Goal: Transaction & Acquisition: Purchase product/service

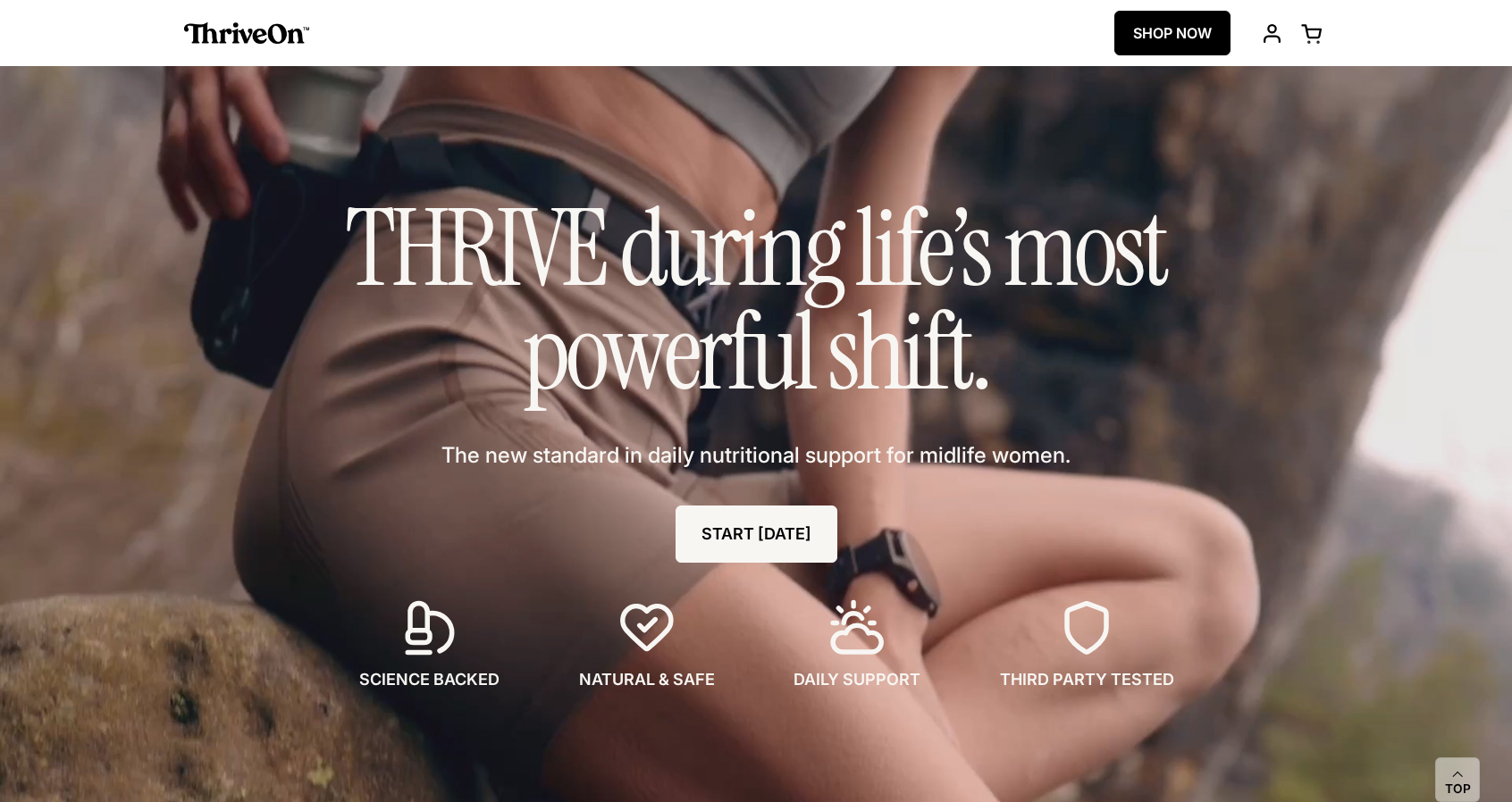
drag, startPoint x: 0, startPoint y: 0, endPoint x: 1193, endPoint y: 46, distance: 1193.9
click at [1193, 46] on link "SHOP NOW" at bounding box center [1172, 33] width 116 height 45
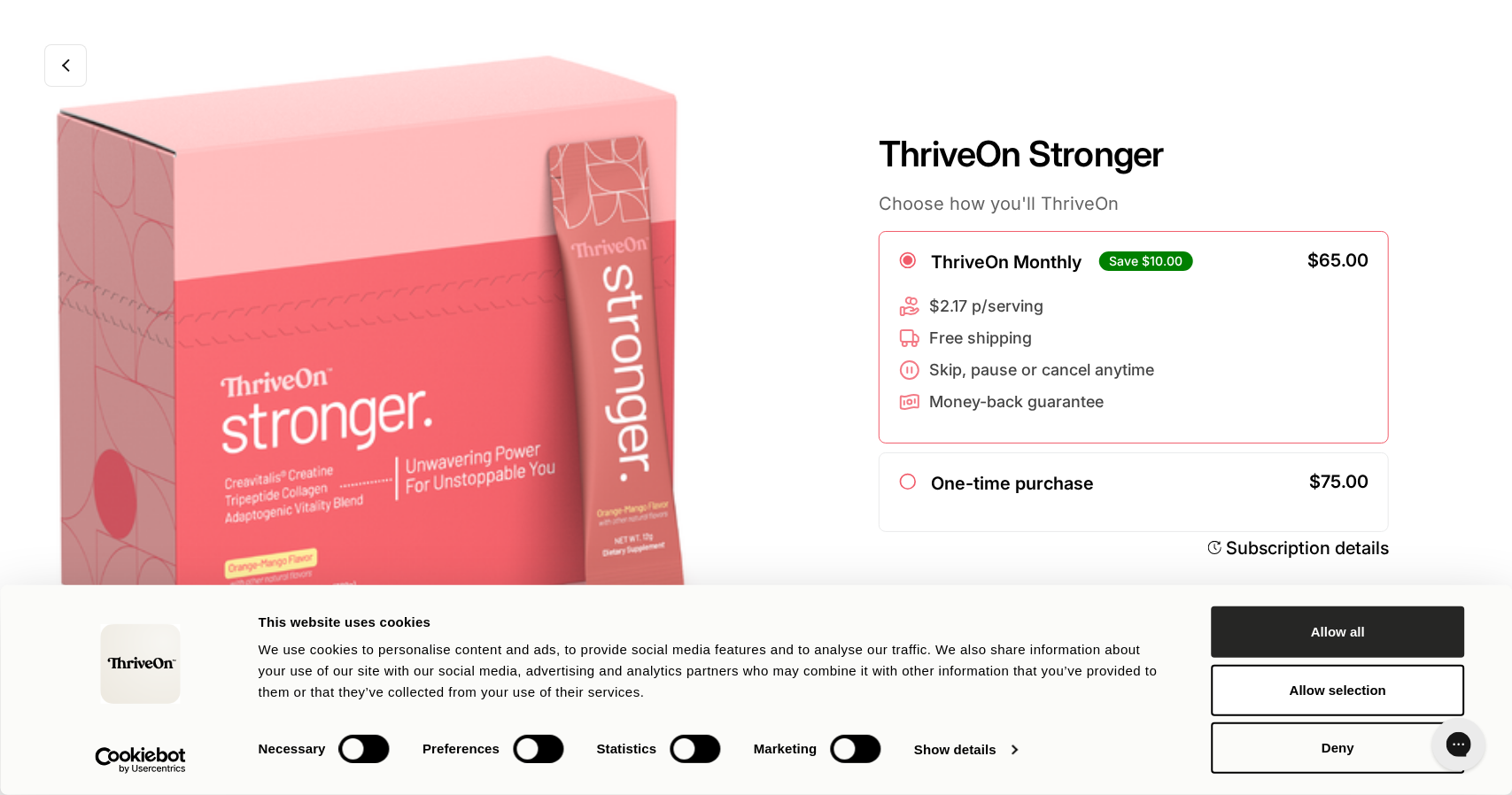
click at [1337, 634] on button "Allow all" at bounding box center [1339, 632] width 253 height 51
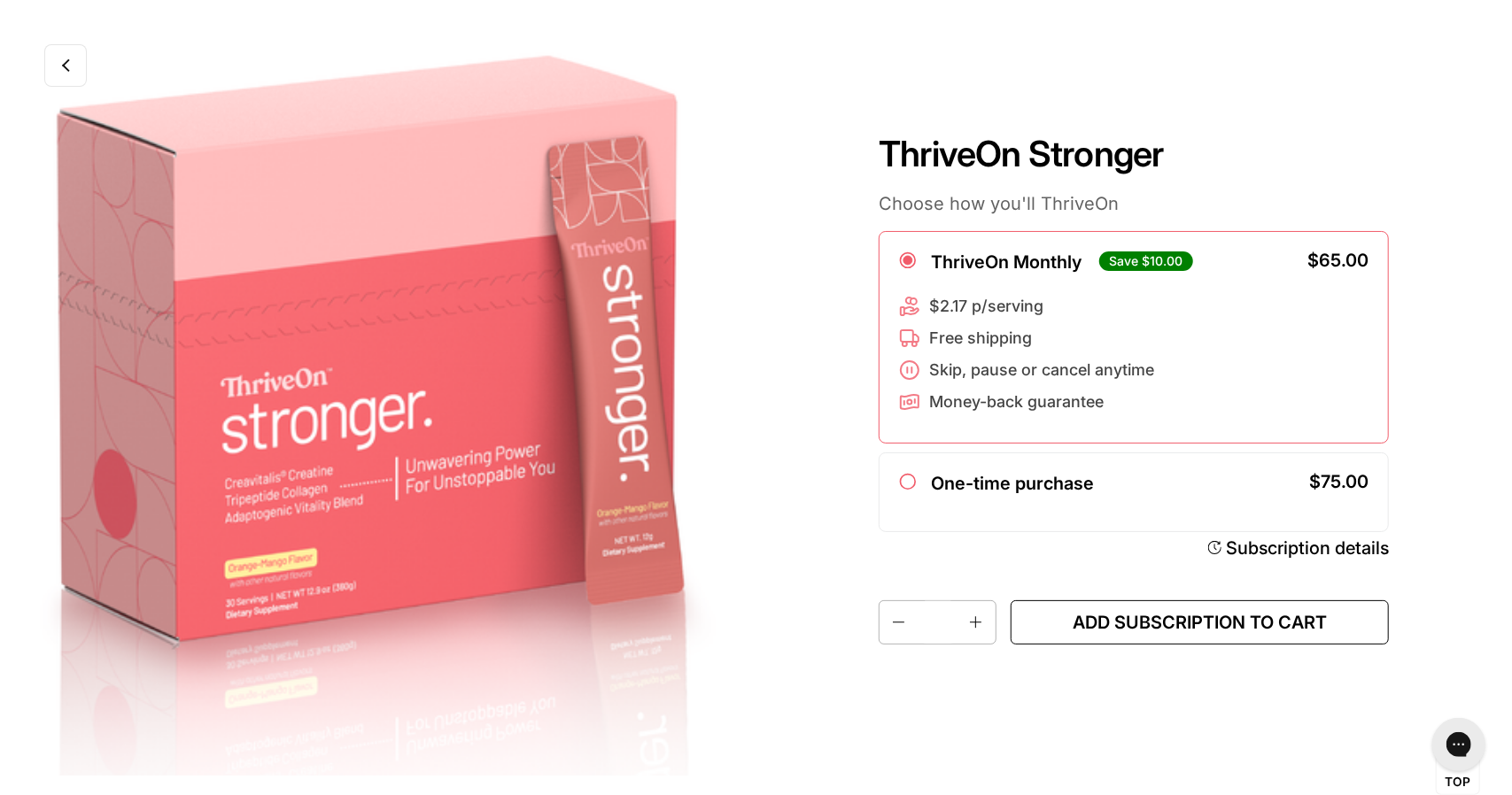
click at [1195, 636] on button "Add subscription to cart" at bounding box center [1201, 622] width 378 height 44
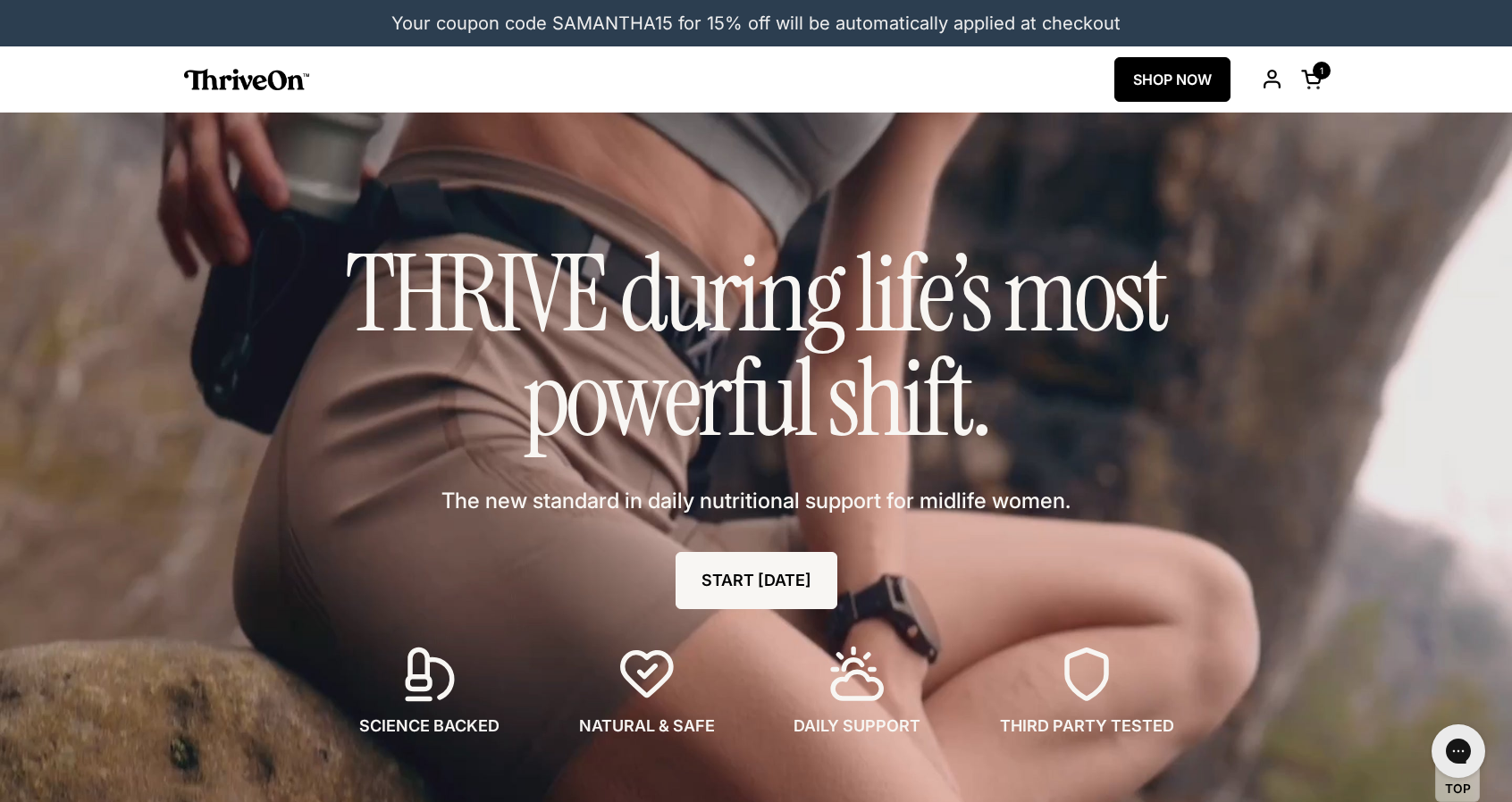
click at [1323, 73] on span at bounding box center [1312, 79] width 22 height 22
